Goal: Task Accomplishment & Management: Complete application form

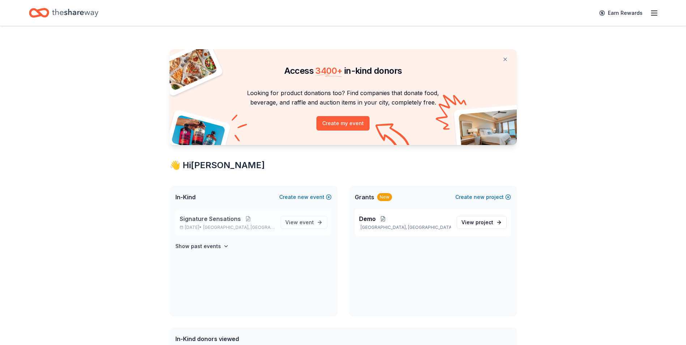
click at [227, 218] on span "Signature Sensations" at bounding box center [210, 218] width 61 height 9
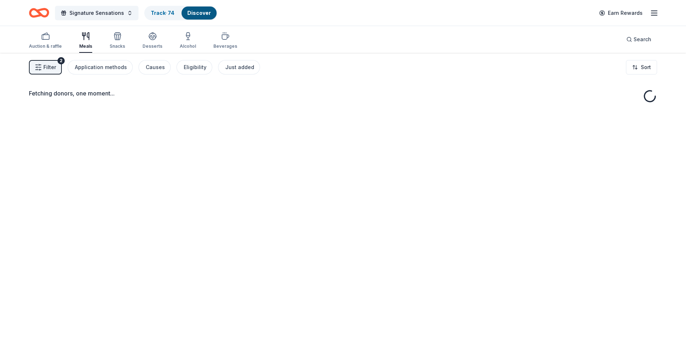
click at [307, 222] on div "Fetching donors, one moment..." at bounding box center [343, 225] width 686 height 345
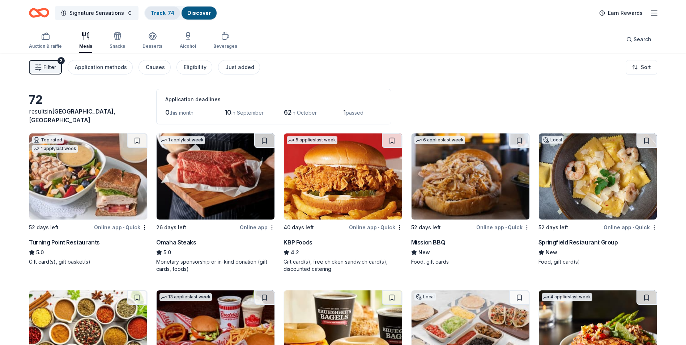
click at [157, 12] on link "Track · 74" at bounding box center [163, 13] width 24 height 6
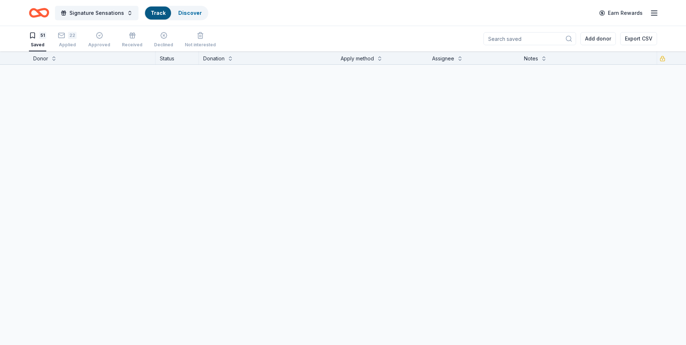
scroll to position [0, 0]
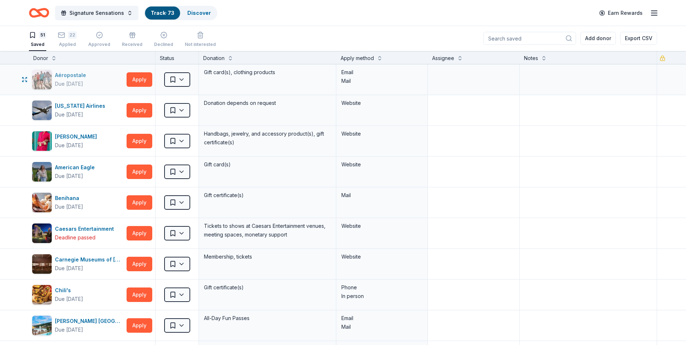
click at [68, 74] on div "Aéropostale" at bounding box center [72, 75] width 34 height 9
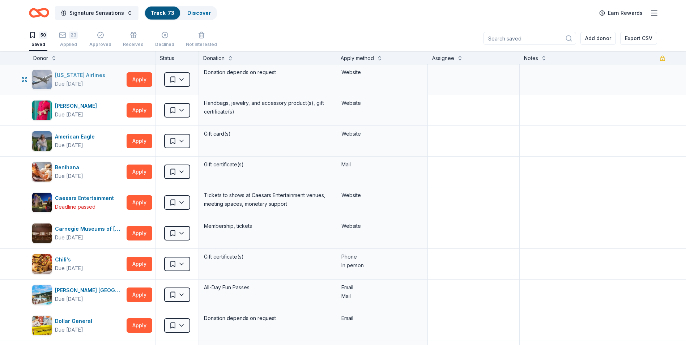
click at [67, 76] on div "[US_STATE] Airlines" at bounding box center [81, 75] width 53 height 9
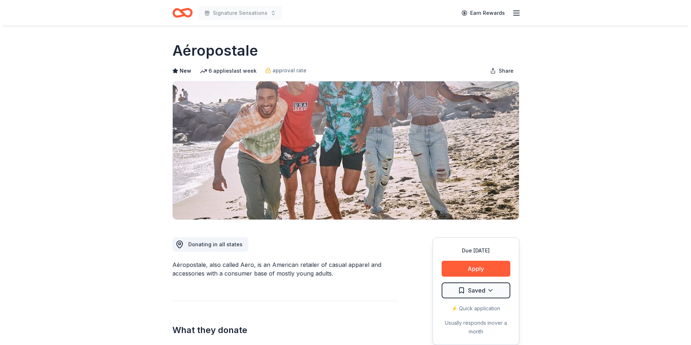
scroll to position [36, 0]
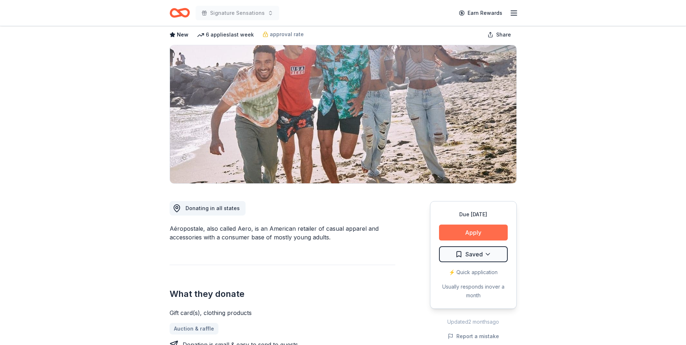
click at [481, 226] on button "Apply" at bounding box center [473, 233] width 69 height 16
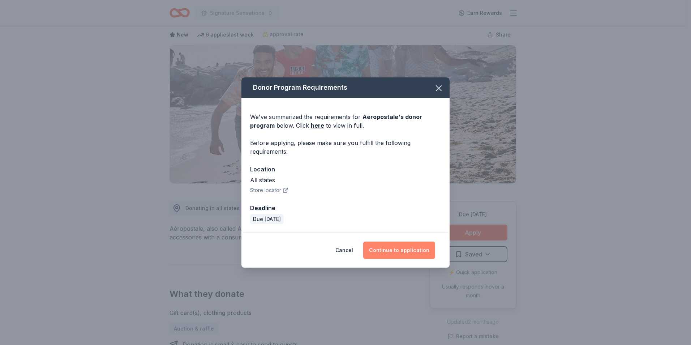
click at [391, 255] on button "Continue to application" at bounding box center [399, 250] width 72 height 17
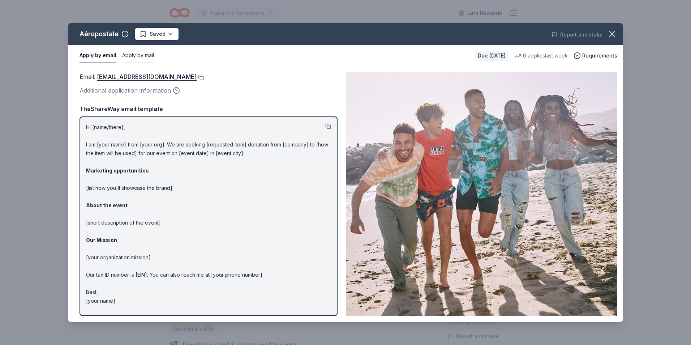
click at [138, 56] on button "Apply by mail" at bounding box center [138, 55] width 32 height 15
drag, startPoint x: 79, startPoint y: 34, endPoint x: 111, endPoint y: 35, distance: 31.8
click at [111, 35] on div "Aéropostale Saved" at bounding box center [234, 33] width 333 height 13
click at [97, 44] on div "Aéropostale Saved Report a mistake" at bounding box center [345, 34] width 555 height 22
click at [98, 52] on button "Apply by email" at bounding box center [97, 55] width 35 height 15
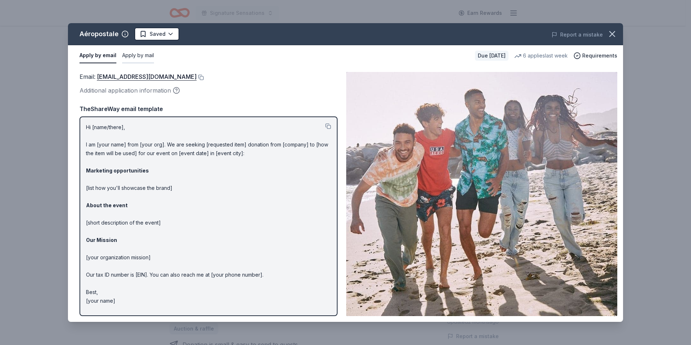
drag, startPoint x: 140, startPoint y: 50, endPoint x: 147, endPoint y: 53, distance: 7.4
click at [140, 50] on button "Apply by mail" at bounding box center [138, 55] width 32 height 15
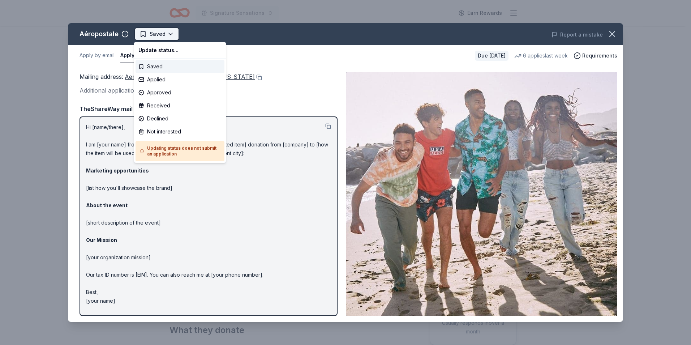
click at [137, 32] on html "Signature Sensations Earn Rewards Due in 61 days Share Aéropostale New 6 applie…" at bounding box center [345, 172] width 691 height 345
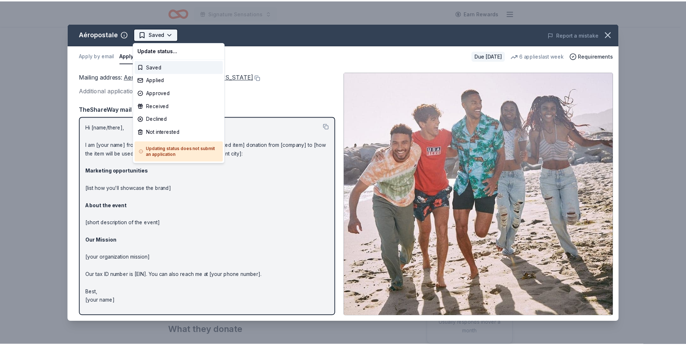
scroll to position [0, 0]
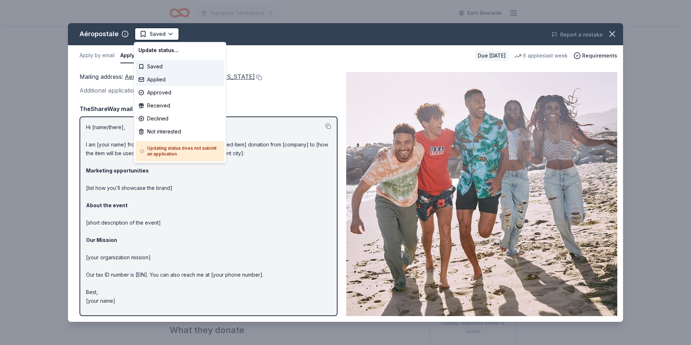
click at [158, 78] on div "Applied" at bounding box center [180, 79] width 89 height 13
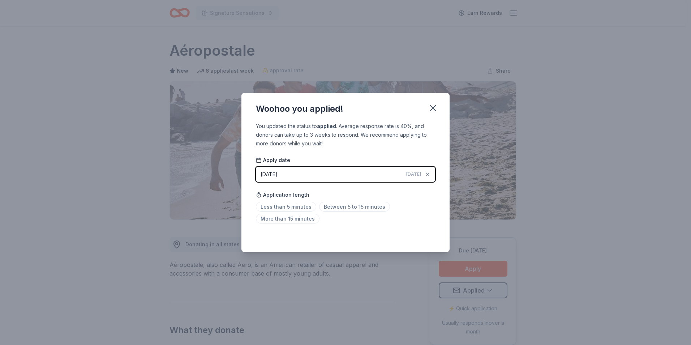
click at [525, 104] on div "Woohoo you applied! You updated the status to applied . Average response rate i…" at bounding box center [345, 172] width 691 height 345
click at [435, 105] on icon "button" at bounding box center [433, 108] width 10 height 10
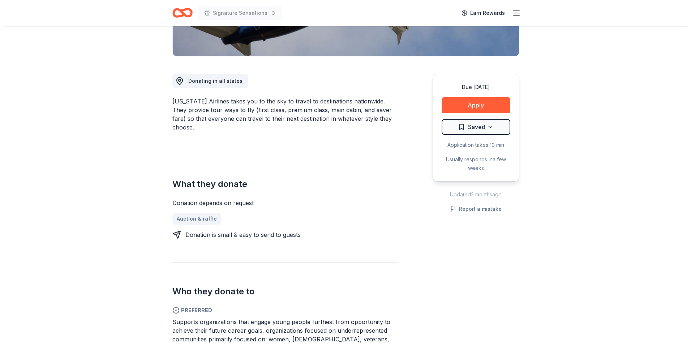
scroll to position [72, 0]
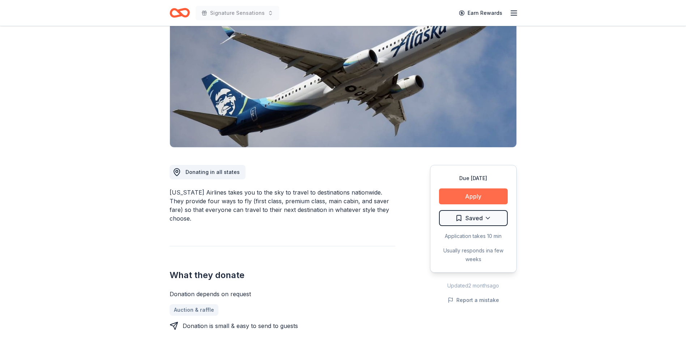
click at [462, 193] on button "Apply" at bounding box center [473, 196] width 69 height 16
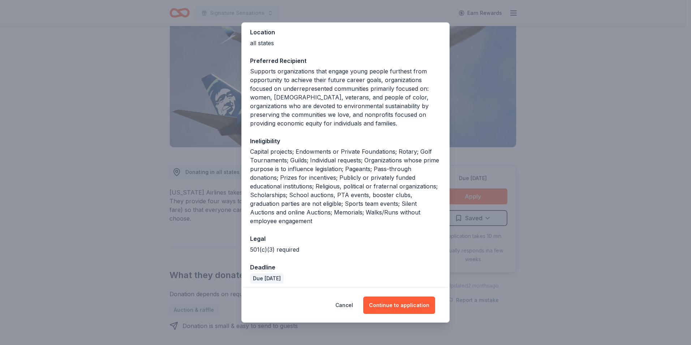
scroll to position [86, 0]
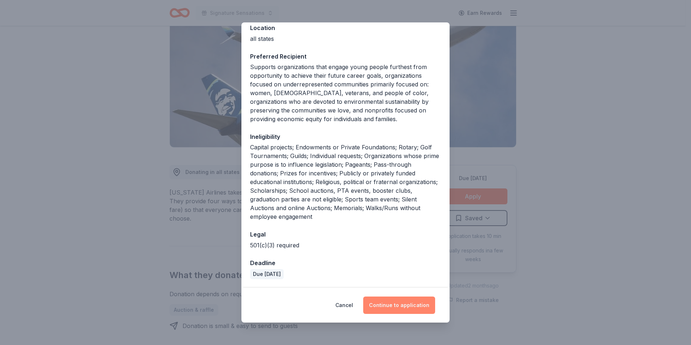
click at [417, 299] on button "Continue to application" at bounding box center [399, 304] width 72 height 17
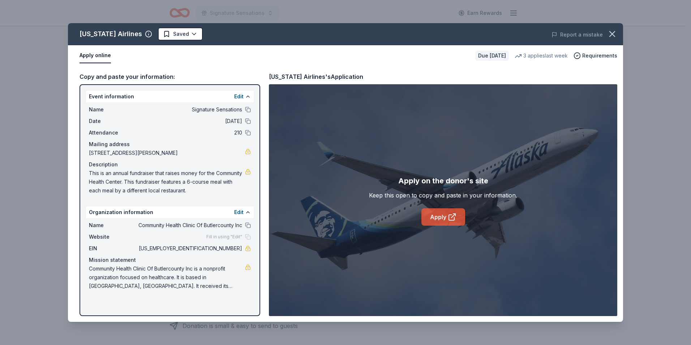
click at [448, 218] on icon at bounding box center [452, 217] width 9 height 9
click at [436, 209] on link "Apply" at bounding box center [444, 216] width 44 height 17
